Goal: Task Accomplishment & Management: Manage account settings

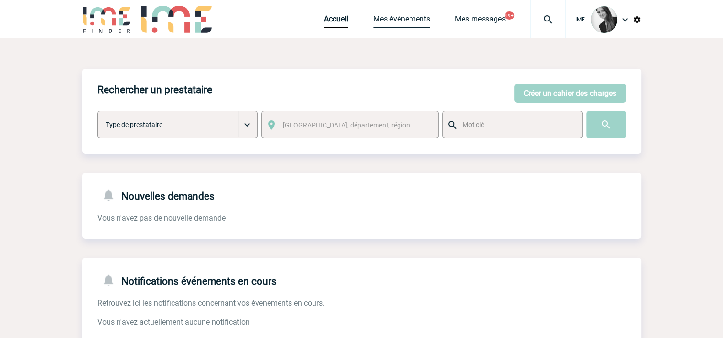
click at [416, 17] on link "Mes événements" at bounding box center [401, 20] width 57 height 13
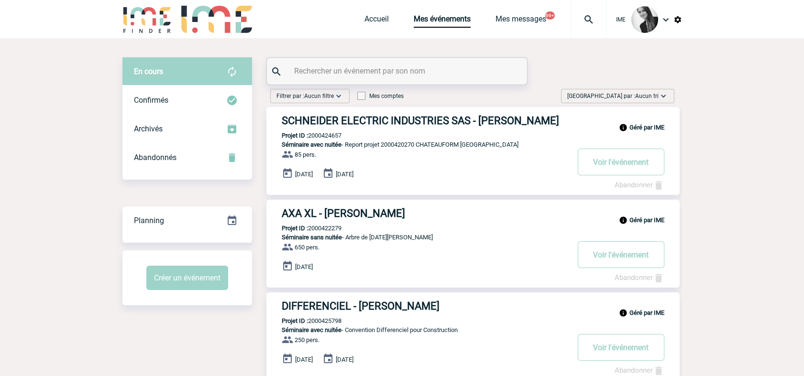
click at [654, 97] on span "Aucun tri" at bounding box center [646, 96] width 23 height 7
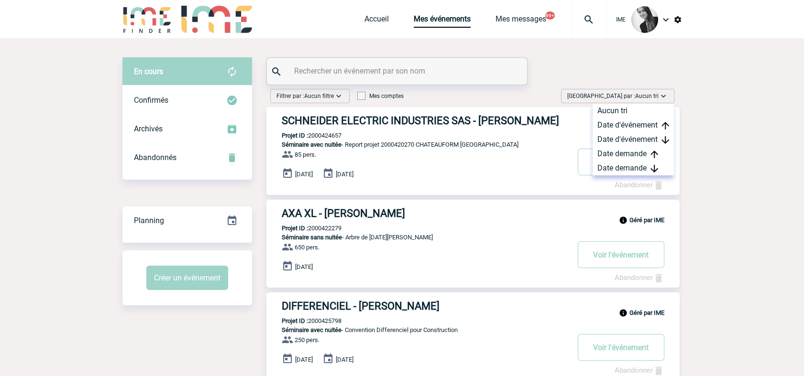
drag, startPoint x: 631, startPoint y: 168, endPoint x: 570, endPoint y: 219, distance: 79.5
click at [631, 168] on div "Date demande" at bounding box center [632, 168] width 81 height 14
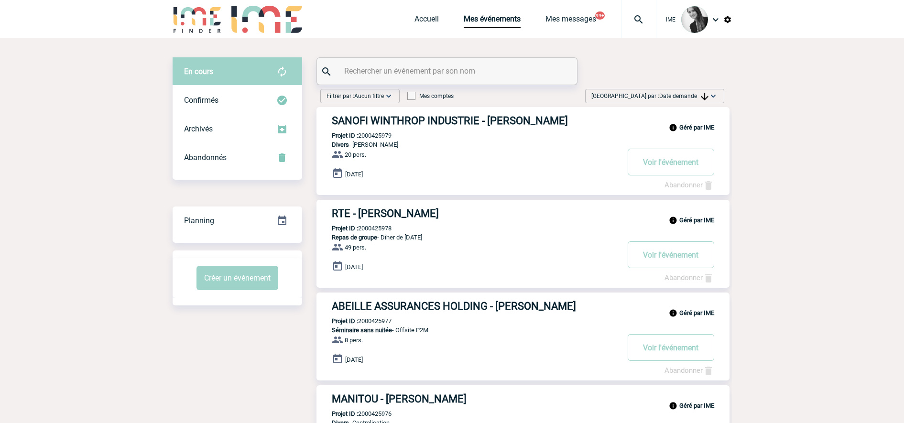
click at [692, 99] on span "Date demande" at bounding box center [683, 96] width 49 height 7
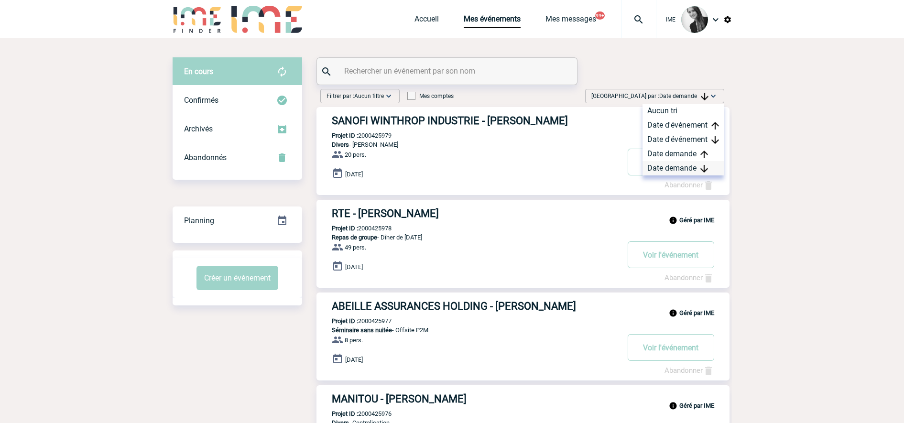
click at [695, 168] on div "Date demande" at bounding box center [683, 168] width 81 height 14
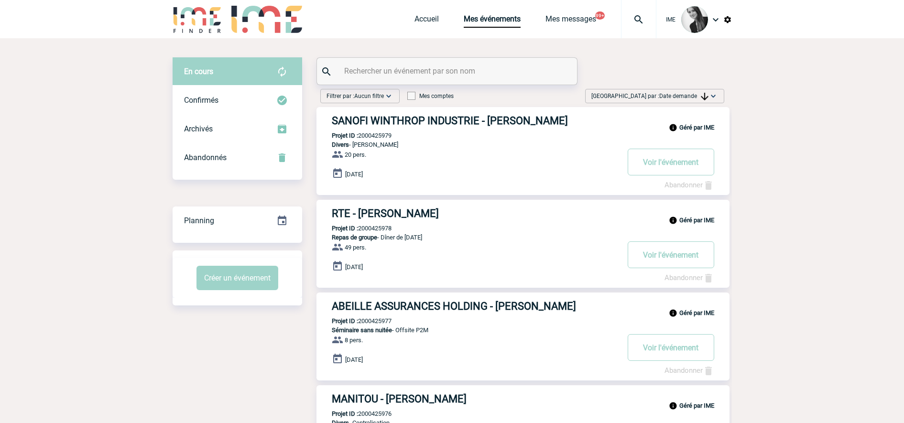
drag, startPoint x: 708, startPoint y: 101, endPoint x: 702, endPoint y: 116, distance: 15.4
click at [708, 101] on div "Trier par : Date demande Aucun tri Date d'événement Date d'événement Date deman…" at bounding box center [654, 96] width 139 height 14
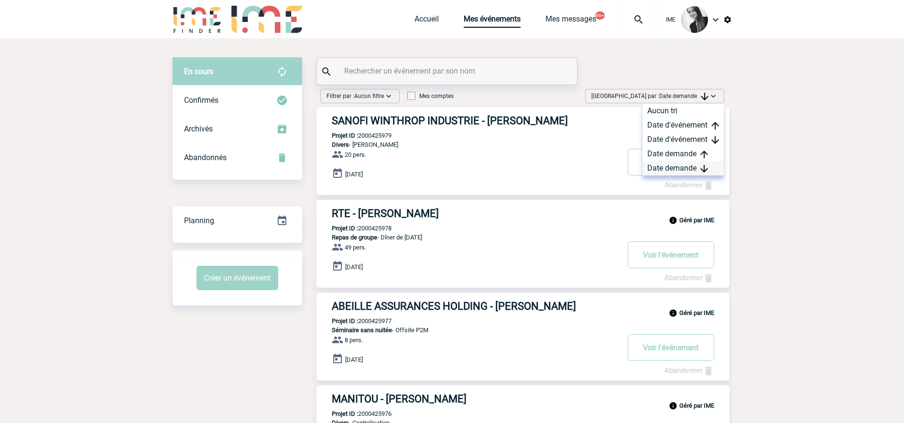
click at [678, 172] on div "Date demande" at bounding box center [683, 168] width 81 height 14
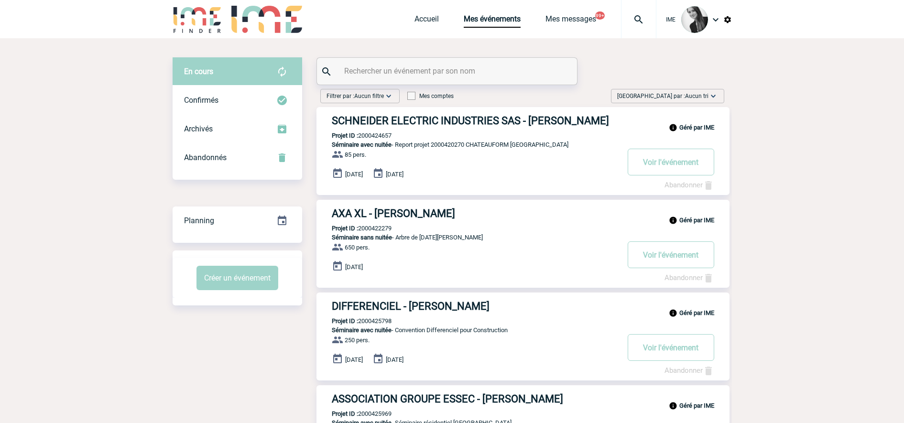
drag, startPoint x: 697, startPoint y: 95, endPoint x: 680, endPoint y: 167, distance: 74.2
click at [698, 100] on span "Trier par : Aucun tri" at bounding box center [662, 96] width 91 height 10
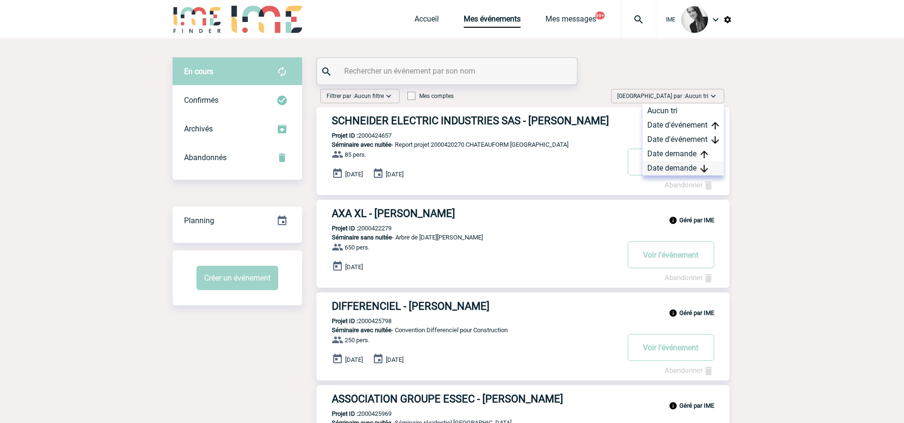
drag, startPoint x: 674, startPoint y: 163, endPoint x: 683, endPoint y: 174, distance: 14.6
click at [675, 164] on div "Date demande" at bounding box center [683, 168] width 81 height 14
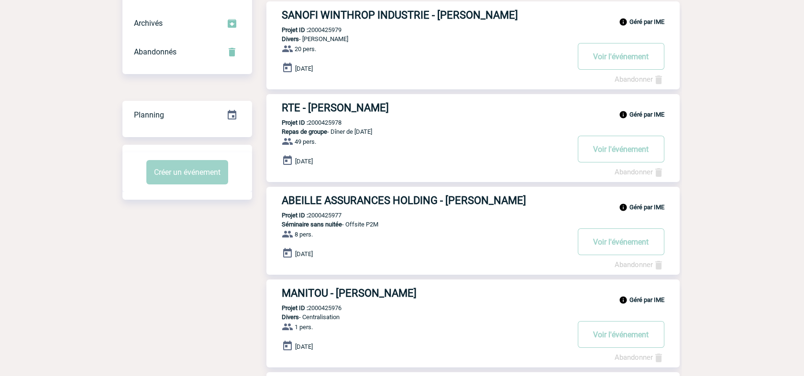
scroll to position [53, 0]
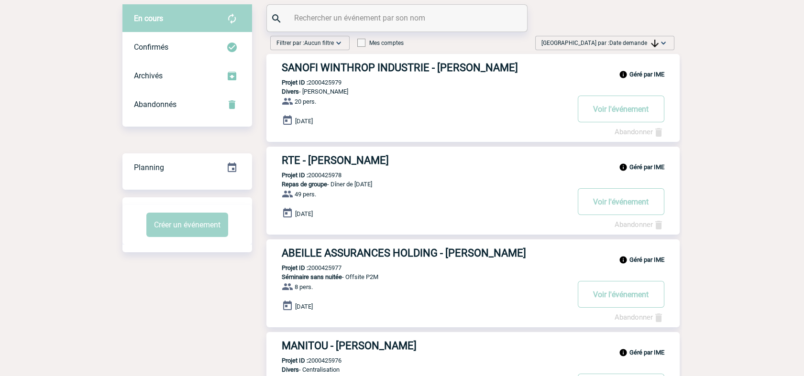
click at [646, 40] on span "Date demande" at bounding box center [633, 43] width 49 height 7
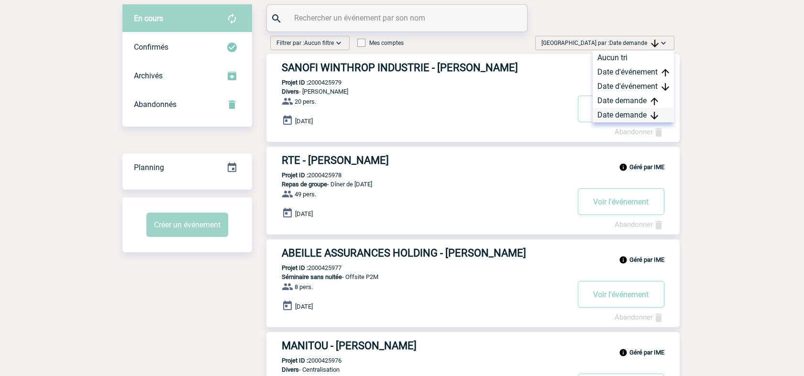
click at [645, 112] on div "Date demande" at bounding box center [632, 115] width 81 height 14
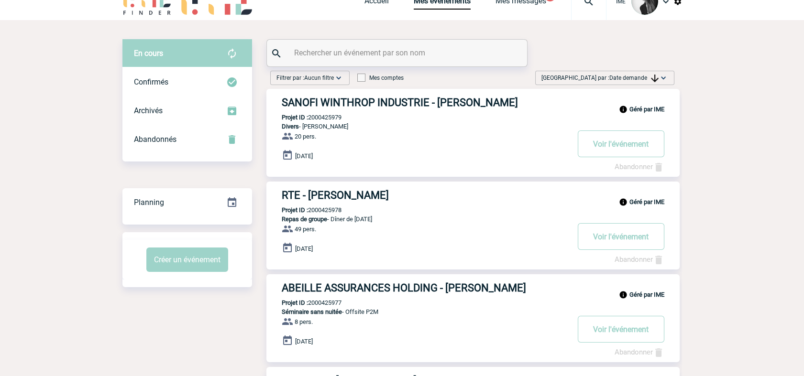
scroll to position [0, 0]
